Goal: Find specific page/section: Find specific page/section

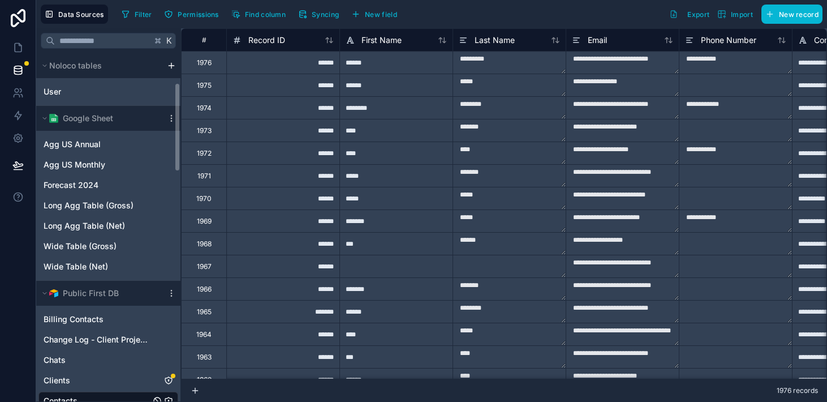
scroll to position [115, 0]
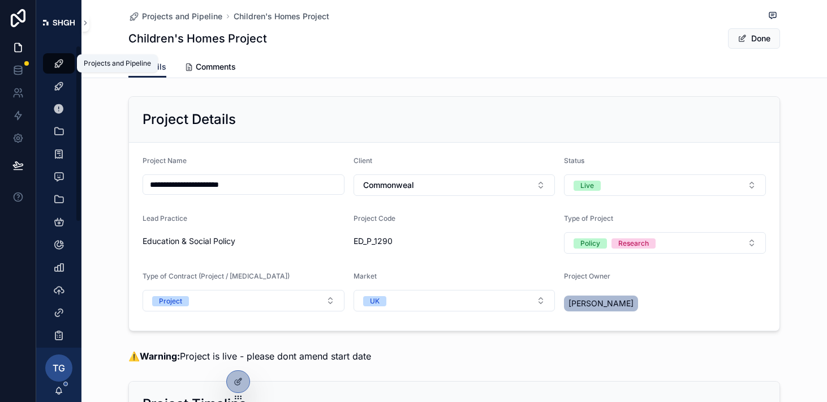
click at [52, 68] on div "Projects and Pipeline" at bounding box center [59, 63] width 18 height 18
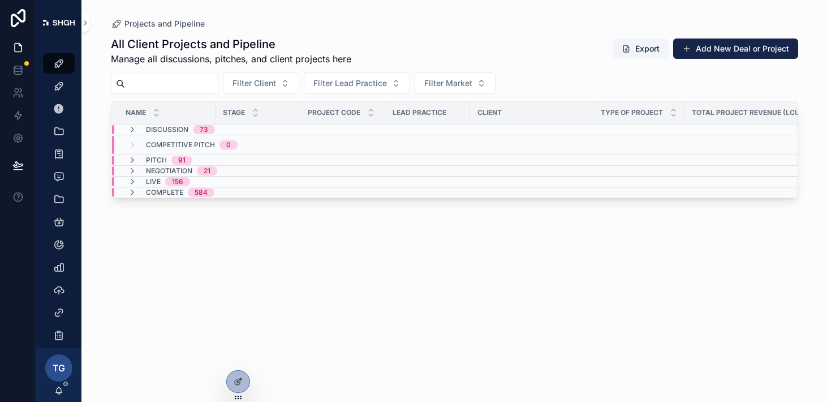
click at [140, 182] on div "Live 156" at bounding box center [159, 181] width 62 height 9
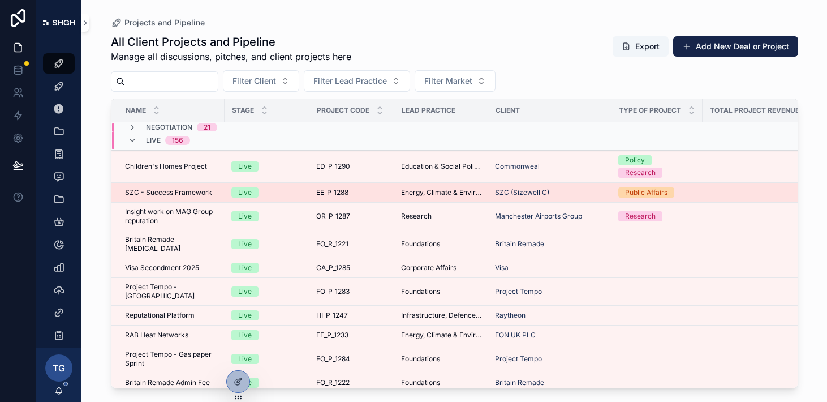
scroll to position [46, 0]
